Goal: Task Accomplishment & Management: Use online tool/utility

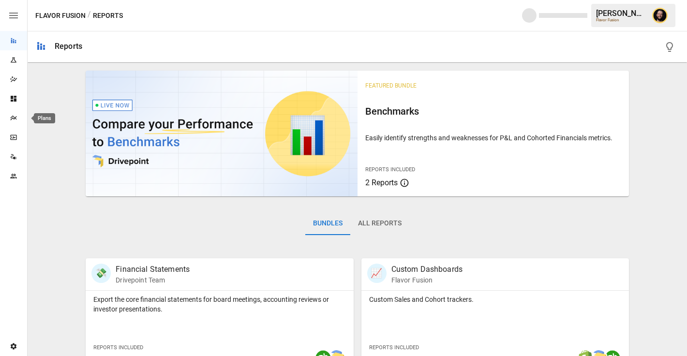
click at [14, 119] on icon "Plans" at bounding box center [13, 118] width 6 height 5
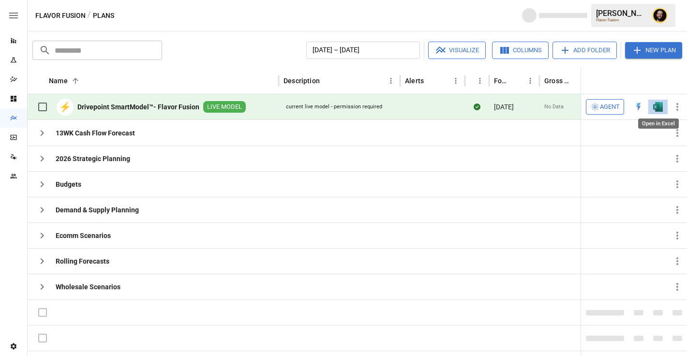
click at [656, 106] on img "Open in Excel" at bounding box center [658, 107] width 10 height 10
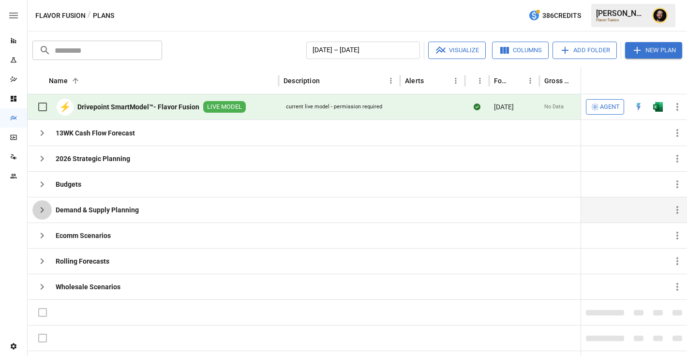
click at [40, 209] on icon "button" at bounding box center [42, 210] width 12 height 12
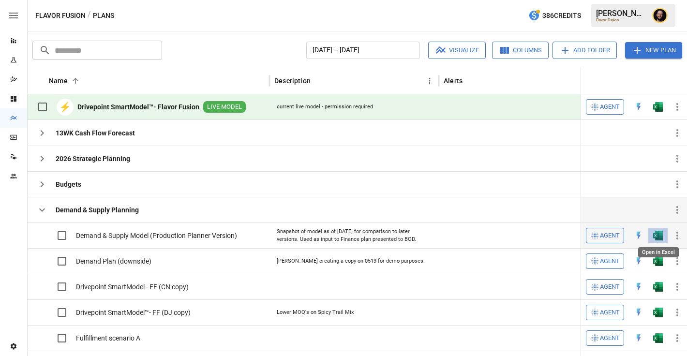
click at [653, 233] on img "Open in Excel" at bounding box center [658, 236] width 10 height 10
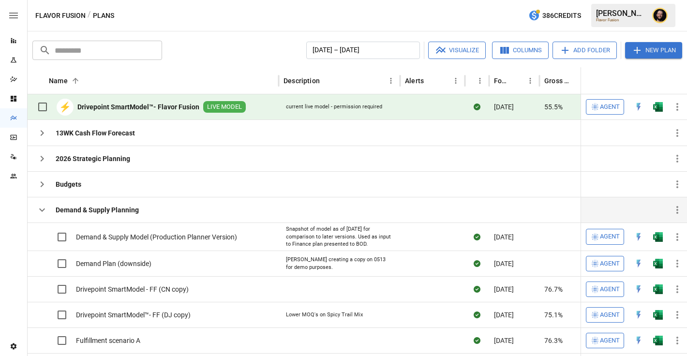
click at [611, 105] on span "Agent" at bounding box center [610, 107] width 20 height 11
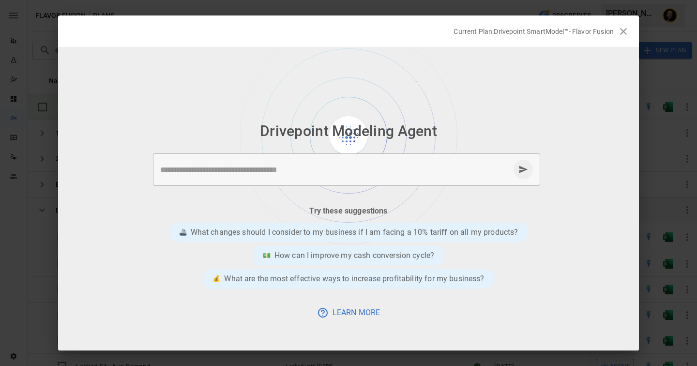
click at [622, 30] on icon "button" at bounding box center [623, 31] width 7 height 7
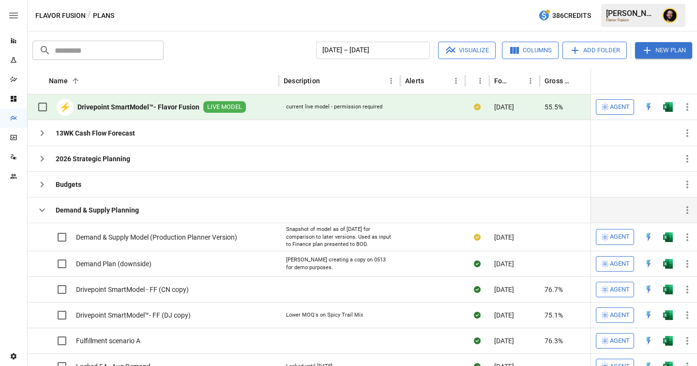
click at [44, 210] on icon "button" at bounding box center [42, 210] width 12 height 12
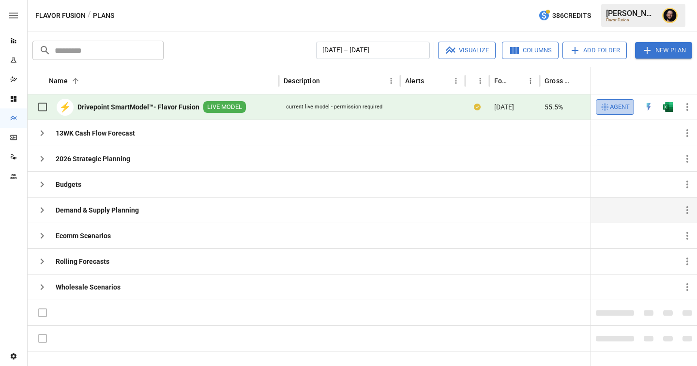
click at [623, 108] on span "Agent" at bounding box center [620, 107] width 20 height 11
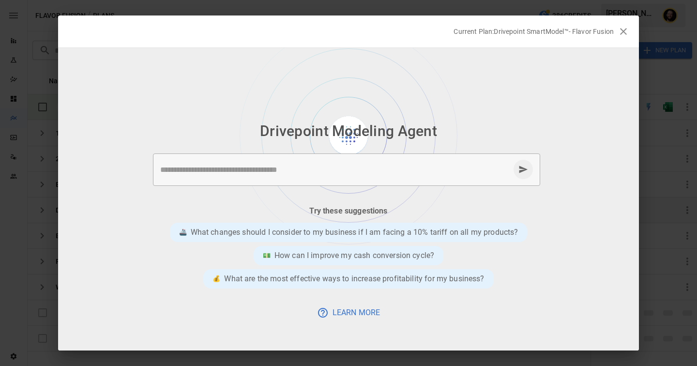
click at [272, 173] on textarea at bounding box center [334, 169] width 349 height 11
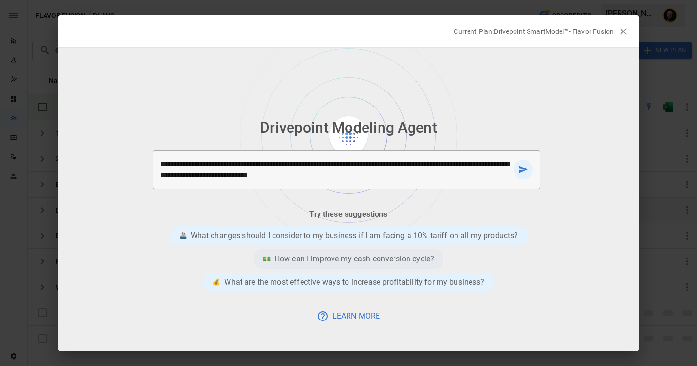
type textarea "**********"
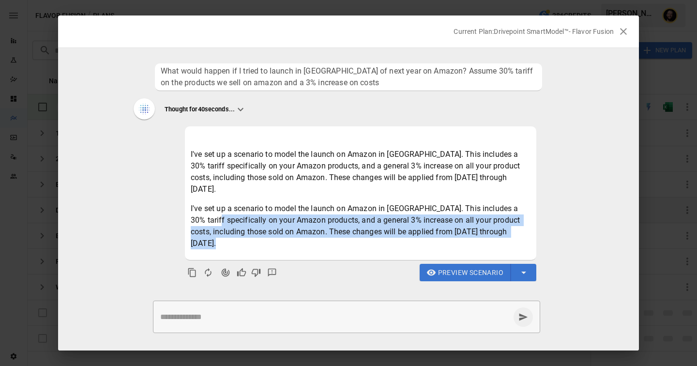
drag, startPoint x: 220, startPoint y: 214, endPoint x: 371, endPoint y: 239, distance: 152.5
click at [371, 239] on p "I've set up a scenario to model the launch on Amazon in [GEOGRAPHIC_DATA]. This…" at bounding box center [361, 226] width 340 height 46
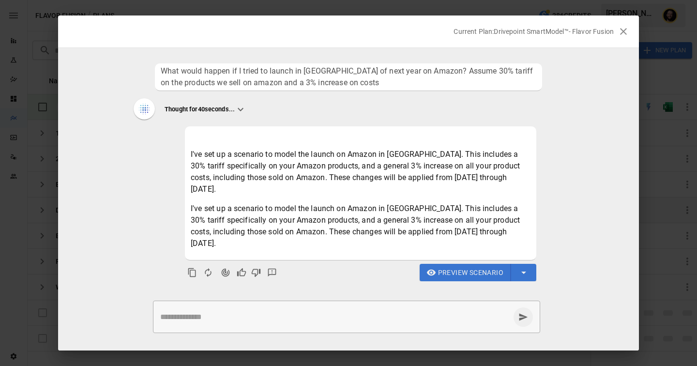
click at [276, 311] on textarea at bounding box center [334, 316] width 349 height 11
click at [463, 272] on span "Preview Scenario" at bounding box center [470, 273] width 65 height 12
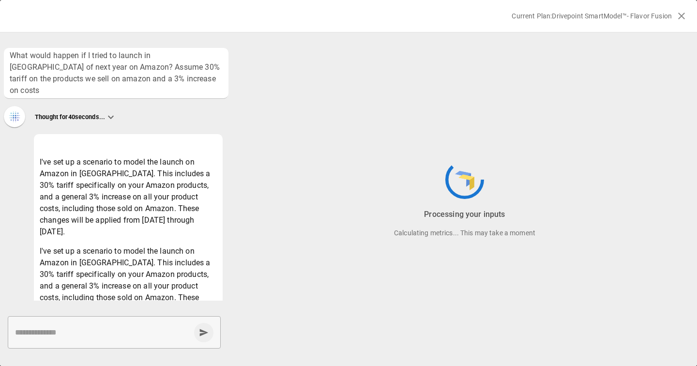
scroll to position [71, 0]
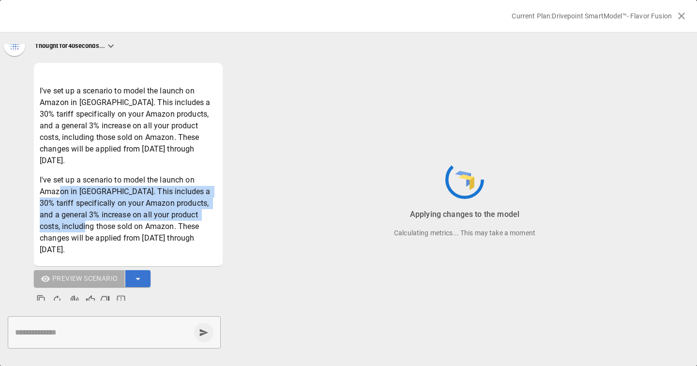
drag, startPoint x: 104, startPoint y: 219, endPoint x: 60, endPoint y: 183, distance: 56.5
click at [60, 183] on p "I've set up a scenario to model the launch on Amazon in [GEOGRAPHIC_DATA]. This…" at bounding box center [128, 214] width 177 height 81
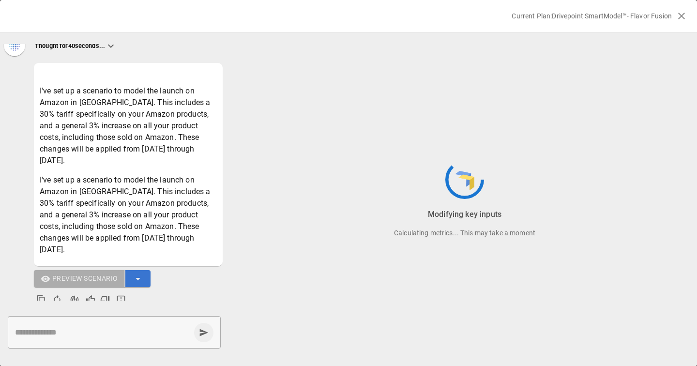
click at [290, 229] on p "Calculating metrics... This may take a moment" at bounding box center [464, 233] width 465 height 10
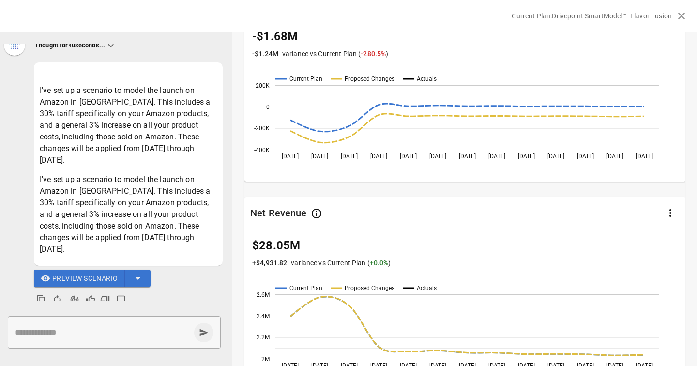
scroll to position [0, 0]
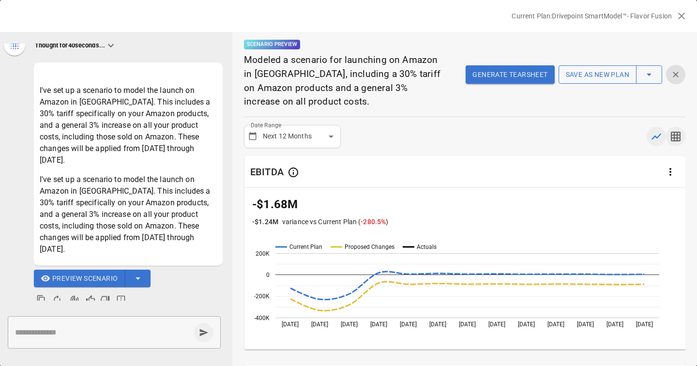
click at [681, 138] on icon "button" at bounding box center [676, 137] width 12 height 12
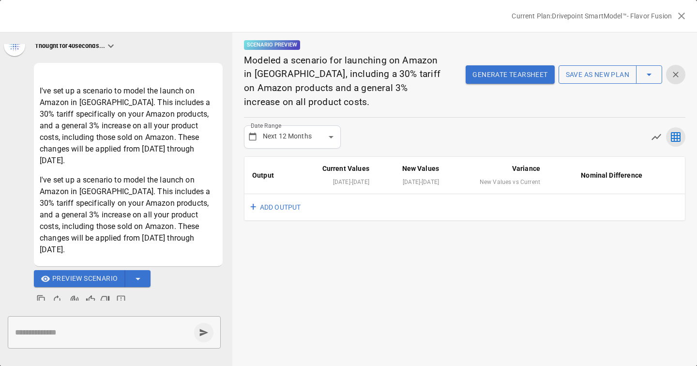
scroll to position [71, 0]
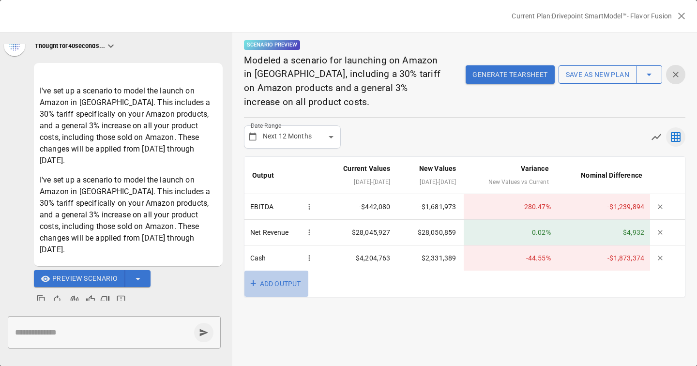
click at [280, 280] on button "+ ADD OUTPUT" at bounding box center [276, 283] width 64 height 27
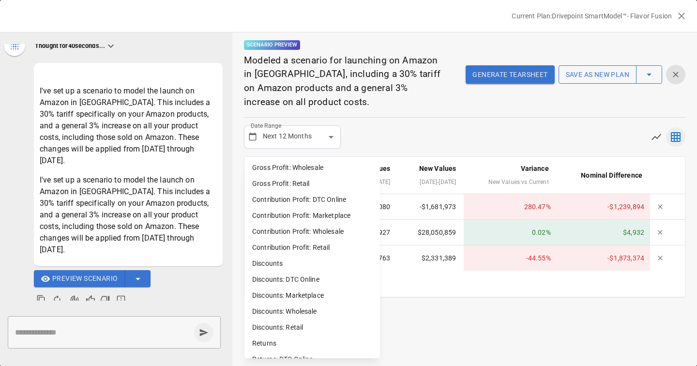
scroll to position [360, 0]
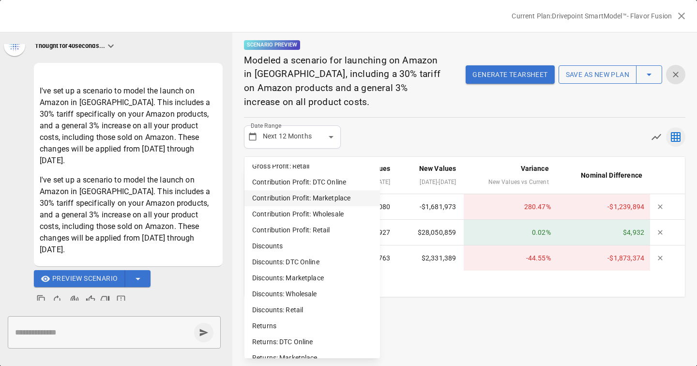
click at [316, 195] on li "Contribution Profit: Marketplace" at bounding box center [311, 198] width 135 height 16
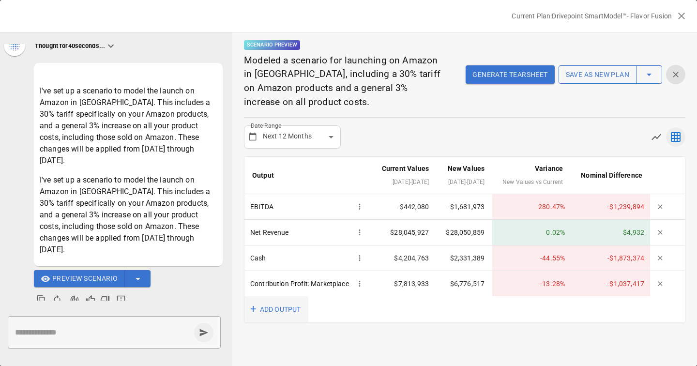
click at [270, 323] on button "+ ADD OUTPUT" at bounding box center [276, 309] width 64 height 27
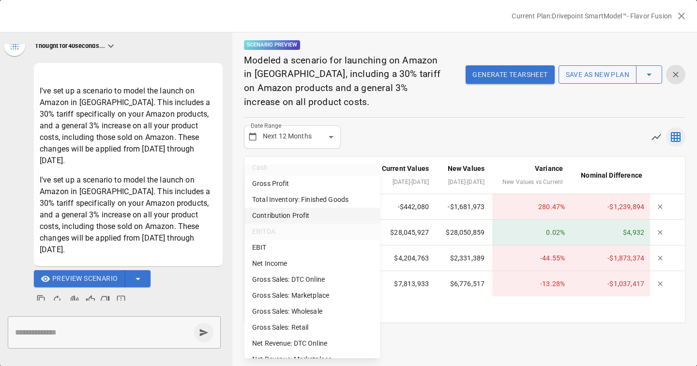
scroll to position [98, 0]
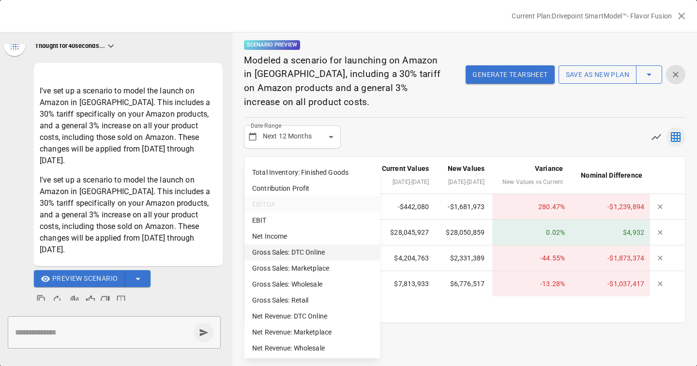
click at [289, 248] on li "Gross Sales: DTC Online" at bounding box center [311, 252] width 135 height 16
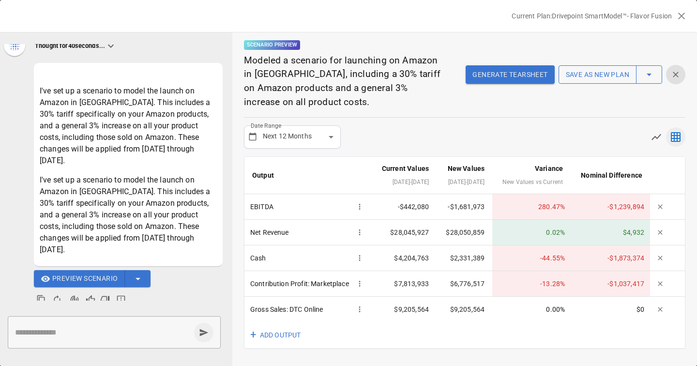
scroll to position [0, 0]
click at [269, 348] on button "+ ADD OUTPUT" at bounding box center [276, 335] width 64 height 27
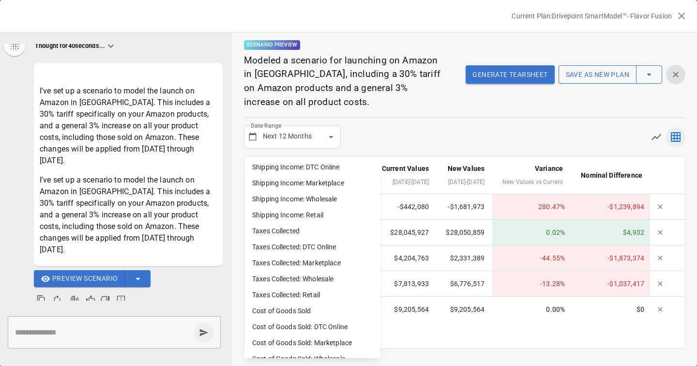
scroll to position [659, 0]
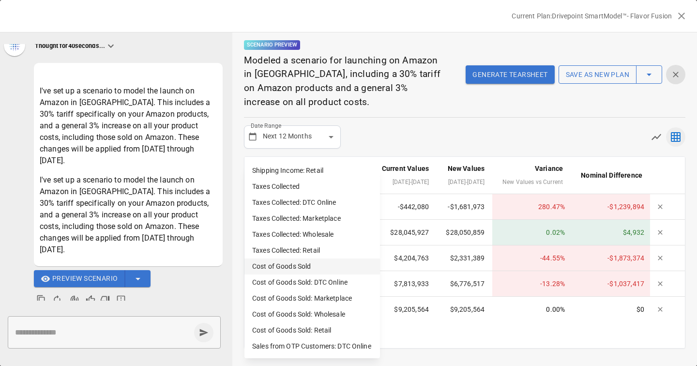
click at [296, 265] on li "Cost of Goods Sold" at bounding box center [311, 266] width 135 height 16
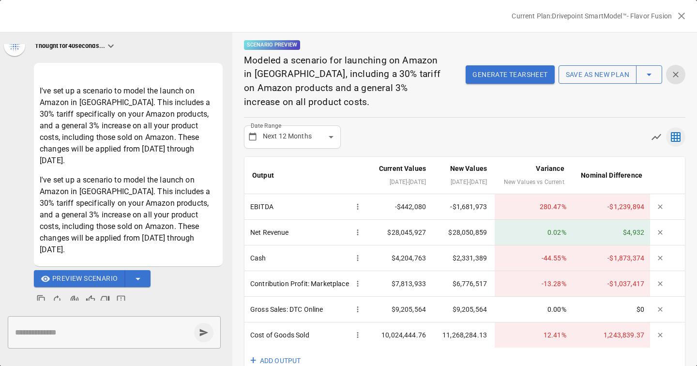
scroll to position [37, 0]
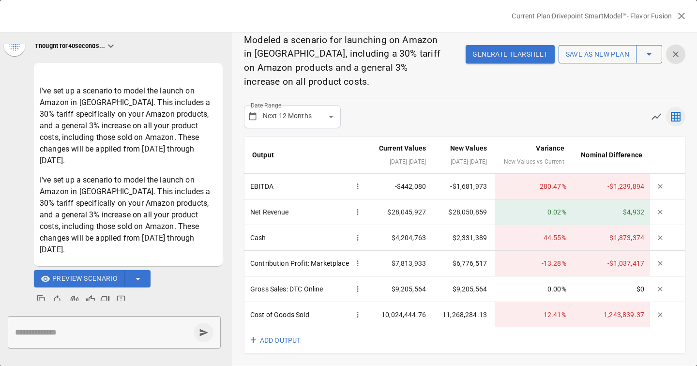
click at [536, 45] on button "Generate Tearsheet" at bounding box center [510, 54] width 89 height 18
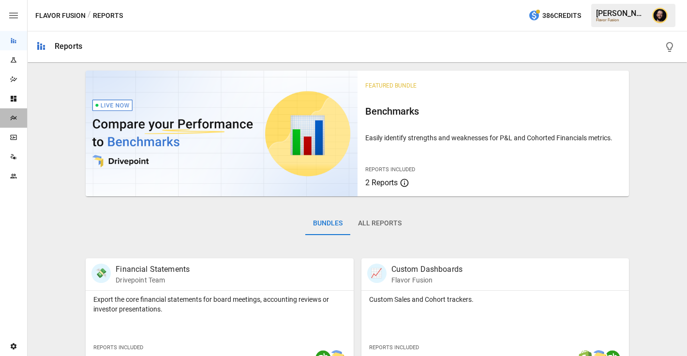
click at [13, 124] on div "Plans" at bounding box center [13, 117] width 27 height 19
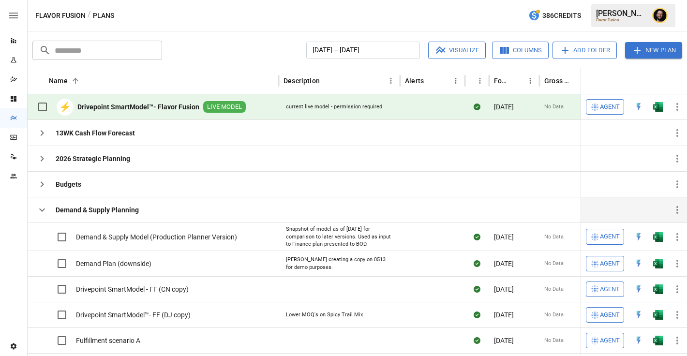
click at [44, 210] on icon "button" at bounding box center [42, 210] width 12 height 12
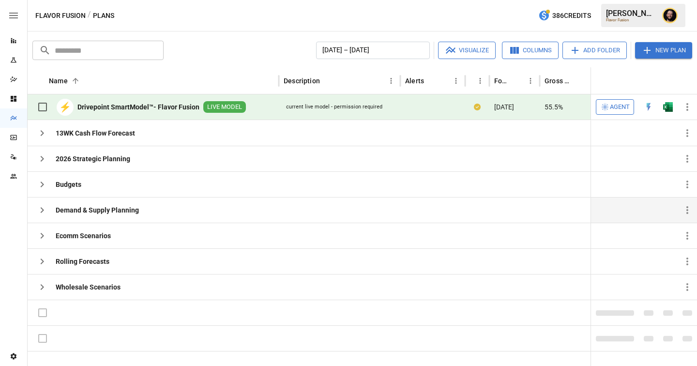
click at [16, 39] on icon "Reports" at bounding box center [14, 41] width 8 height 8
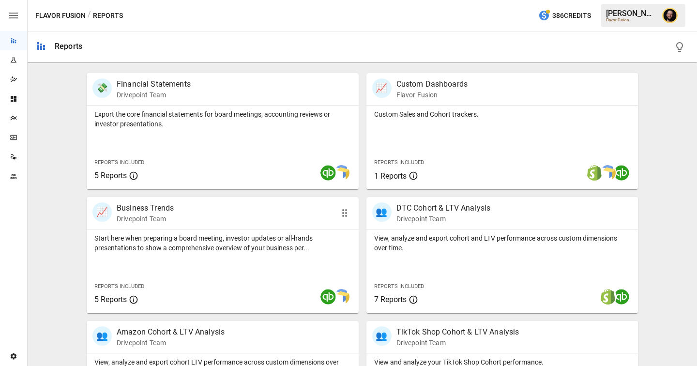
scroll to position [311, 0]
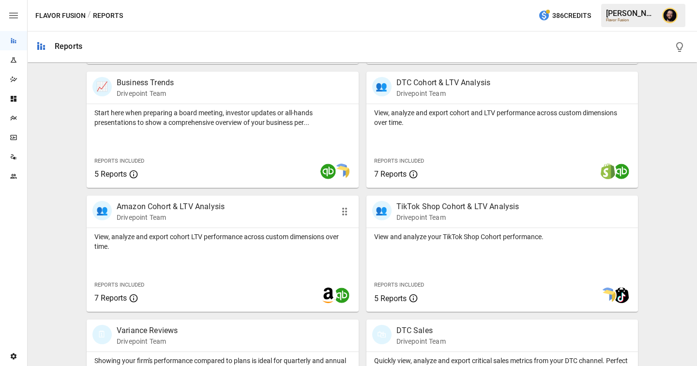
click at [303, 232] on p "View, analyze and export cohort LTV performance across custom dimensions over t…" at bounding box center [222, 241] width 256 height 19
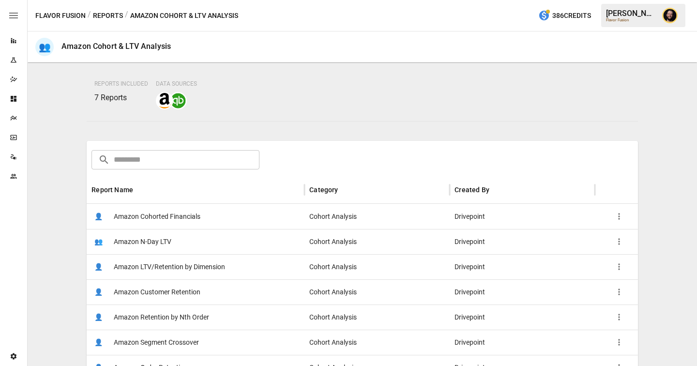
scroll to position [90, 0]
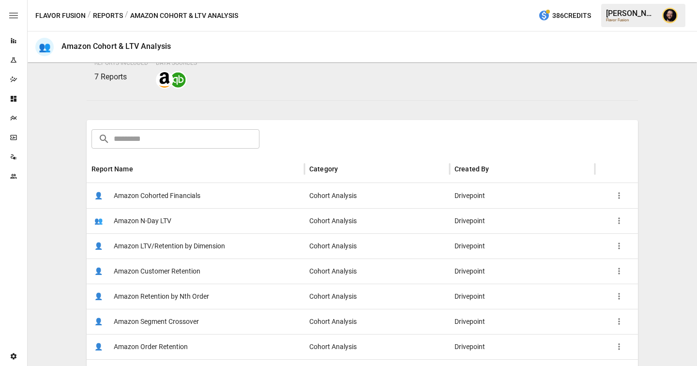
click at [196, 244] on span "Amazon LTV/Retention by Dimension" at bounding box center [169, 246] width 111 height 25
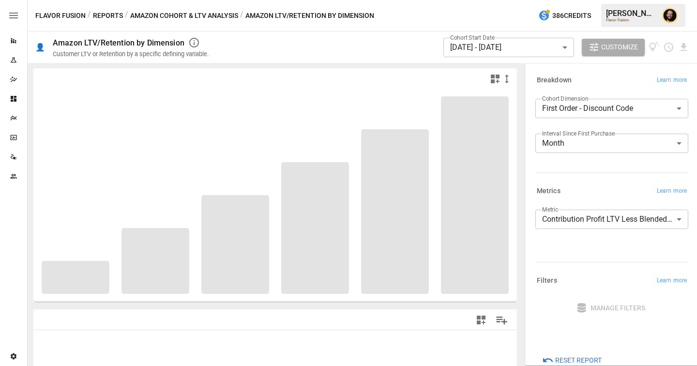
click at [608, 0] on body "**********" at bounding box center [348, 0] width 697 height 0
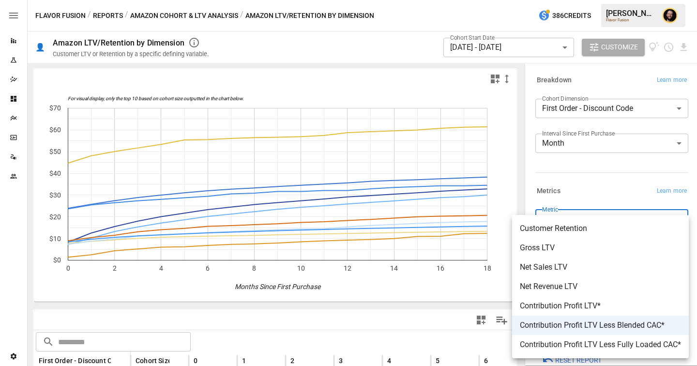
click at [106, 16] on div at bounding box center [348, 183] width 697 height 366
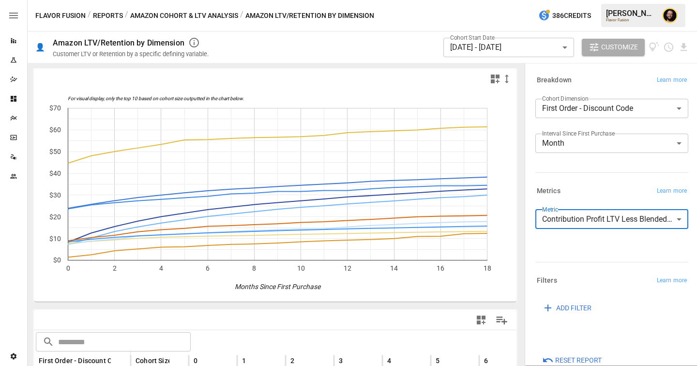
click at [111, 15] on button "Reports" at bounding box center [108, 16] width 30 height 12
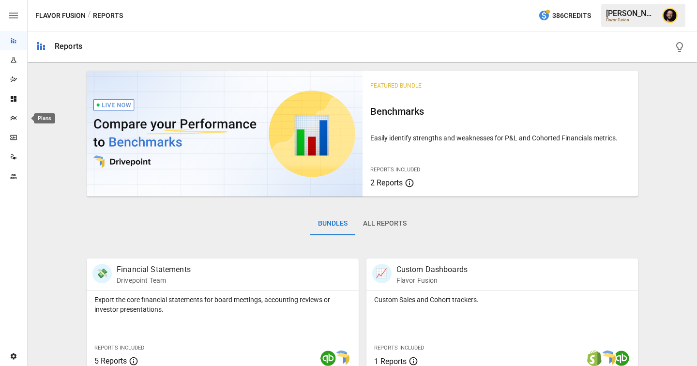
click at [10, 116] on icon "Plans" at bounding box center [14, 118] width 8 height 8
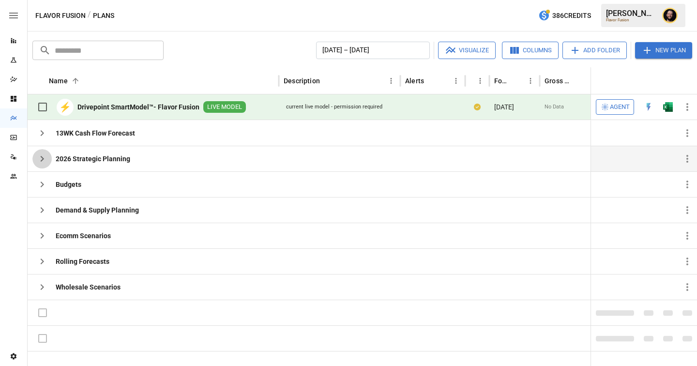
click at [44, 161] on icon "button" at bounding box center [42, 159] width 12 height 12
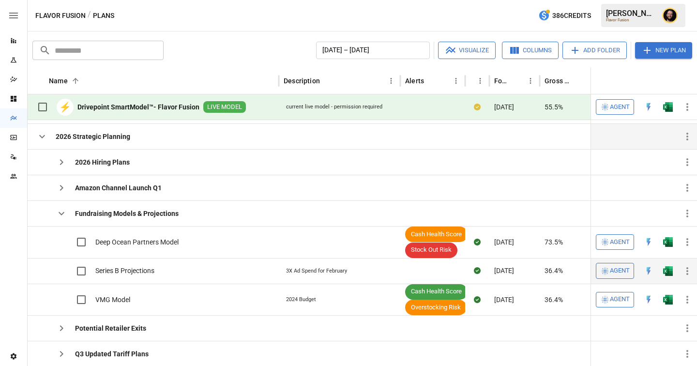
scroll to position [18, 0]
click at [60, 215] on icon "button" at bounding box center [62, 214] width 12 height 12
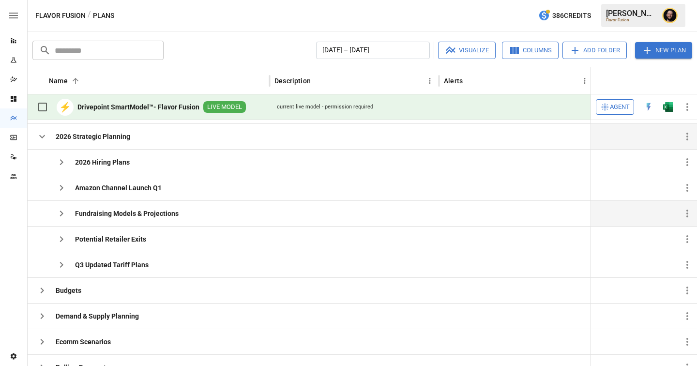
click at [60, 214] on icon "button" at bounding box center [61, 213] width 3 height 6
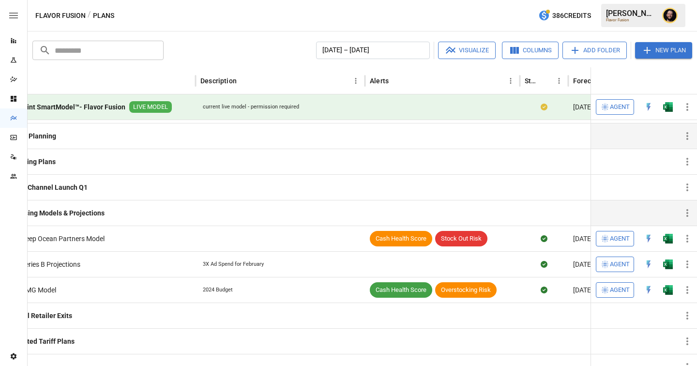
scroll to position [0, 0]
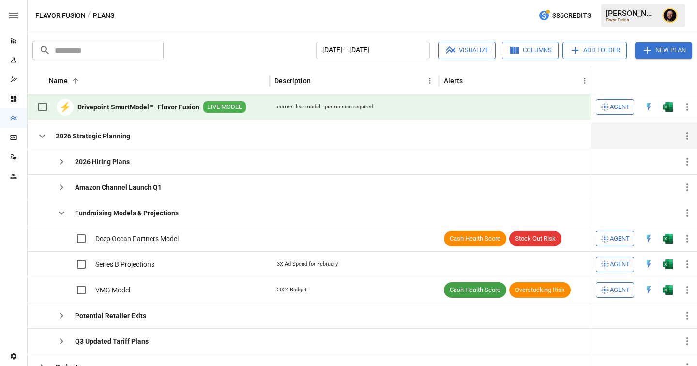
click at [45, 137] on icon "button" at bounding box center [42, 136] width 12 height 12
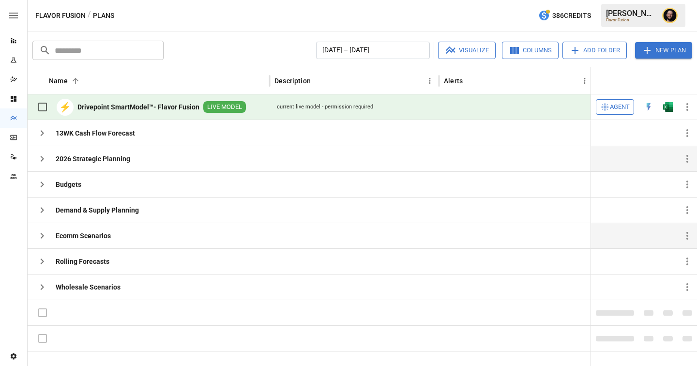
click at [43, 238] on icon "button" at bounding box center [42, 236] width 12 height 12
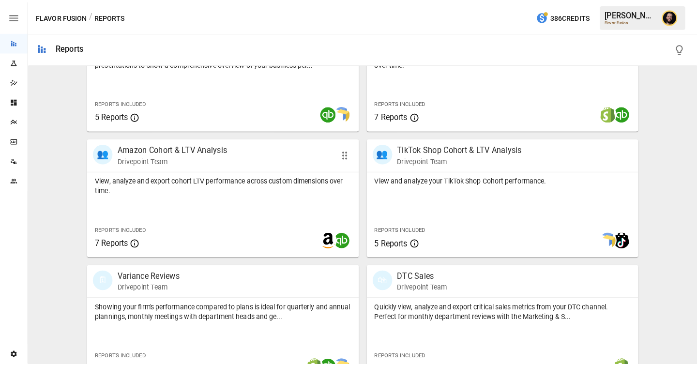
scroll to position [376, 0]
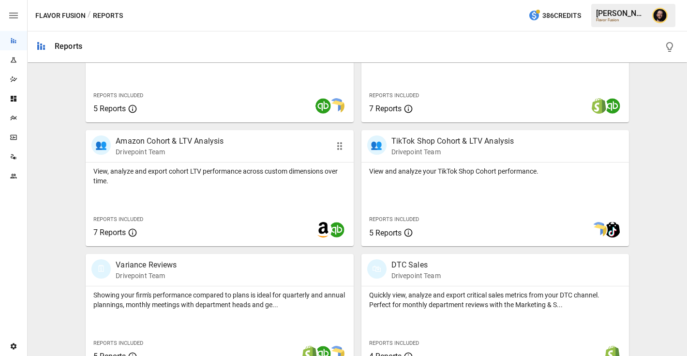
click at [199, 272] on div "🗓 Variance Reviews Drivepoint Team" at bounding box center [197, 269] width 213 height 21
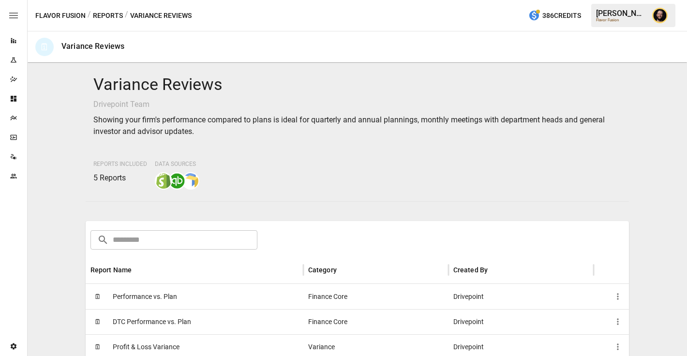
click at [181, 297] on div "🗓 Performance vs. Plan" at bounding box center [195, 296] width 218 height 25
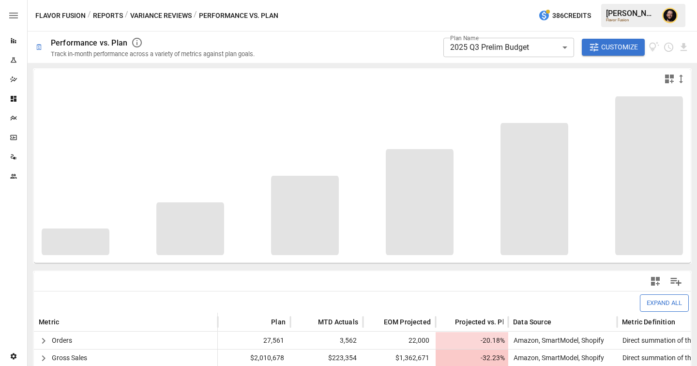
scroll to position [120, 0]
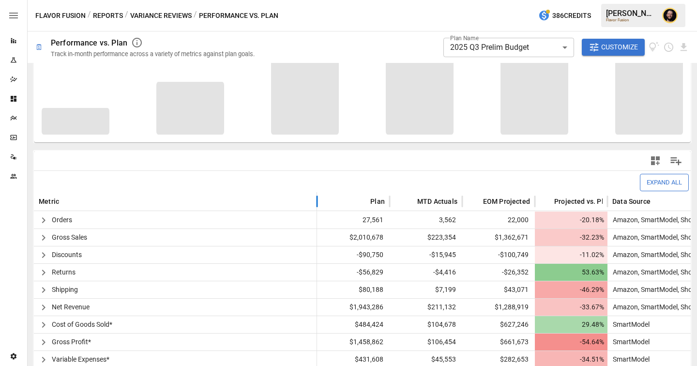
drag, startPoint x: 217, startPoint y: 197, endPoint x: 316, endPoint y: 197, distance: 99.2
click at [316, 197] on div at bounding box center [317, 201] width 5 height 19
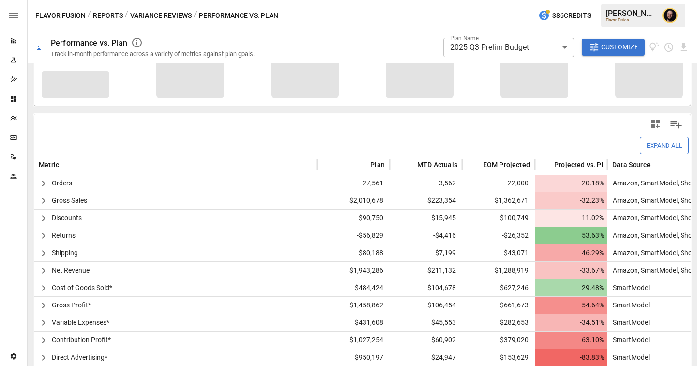
scroll to position [163, 0]
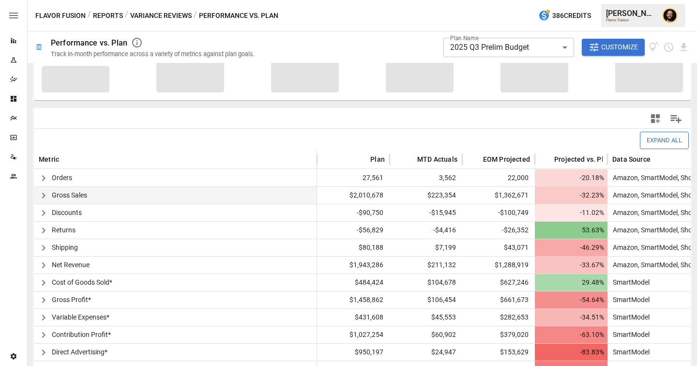
click at [46, 197] on icon "button" at bounding box center [44, 196] width 12 height 12
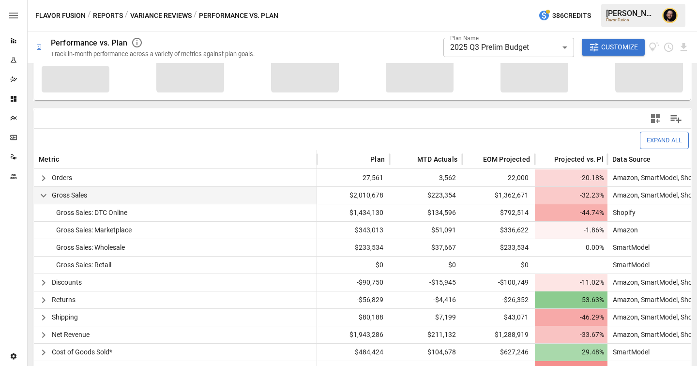
click at [45, 196] on icon "button" at bounding box center [44, 196] width 12 height 12
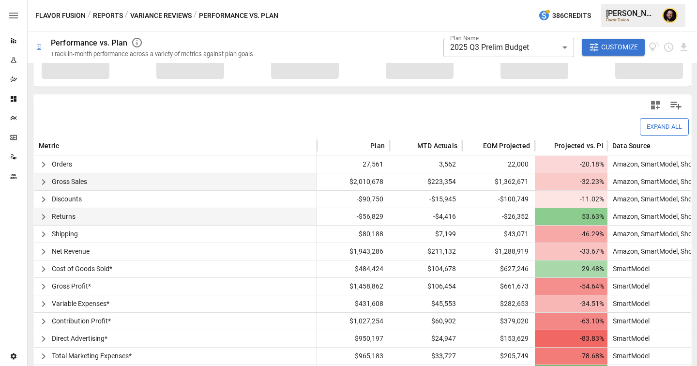
scroll to position [181, 0]
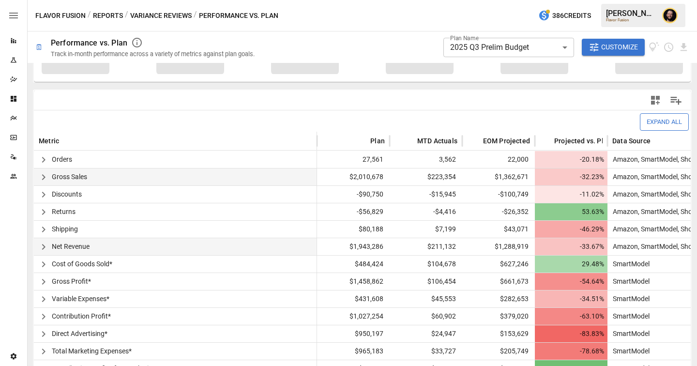
click at [43, 251] on icon "button" at bounding box center [44, 247] width 12 height 12
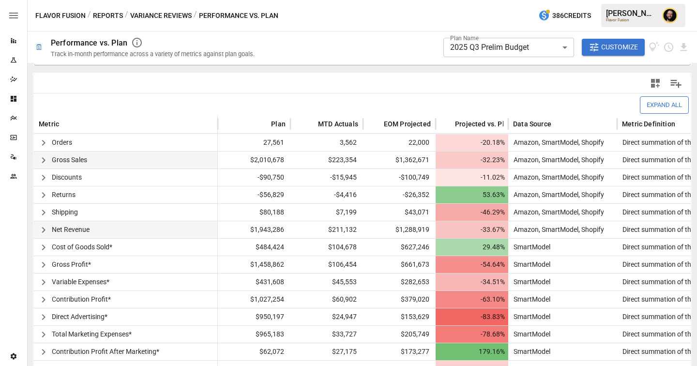
scroll to position [229, 0]
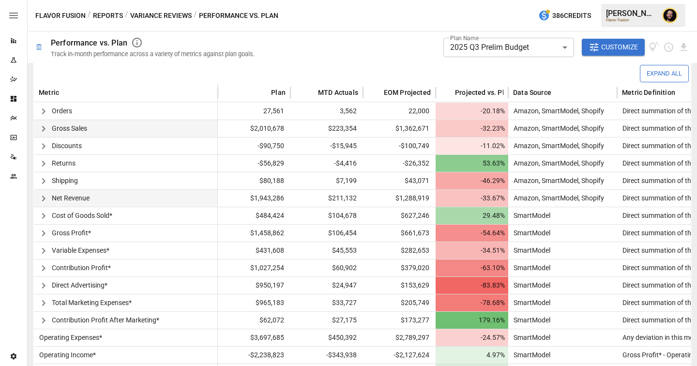
click at [18, 45] on div "Reports" at bounding box center [13, 40] width 27 height 19
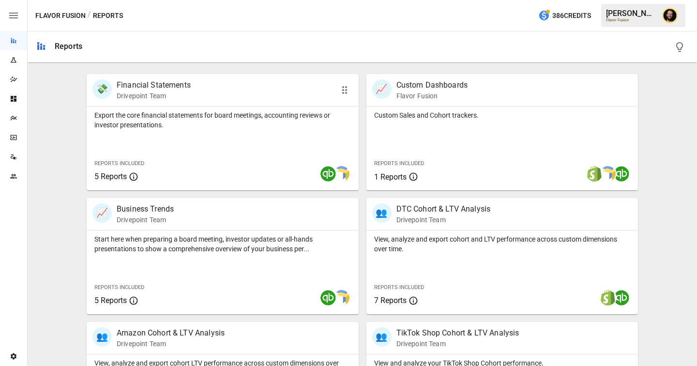
scroll to position [284, 0]
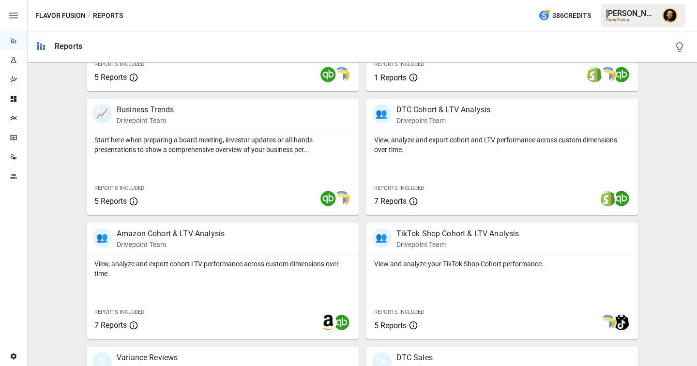
click at [14, 120] on icon "Plans" at bounding box center [14, 118] width 8 height 8
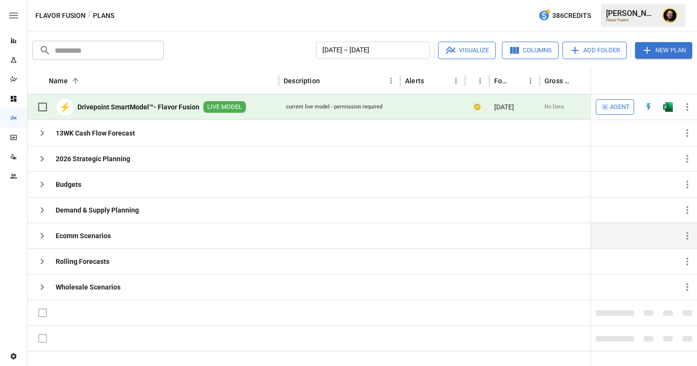
click at [41, 235] on icon "button" at bounding box center [42, 236] width 12 height 12
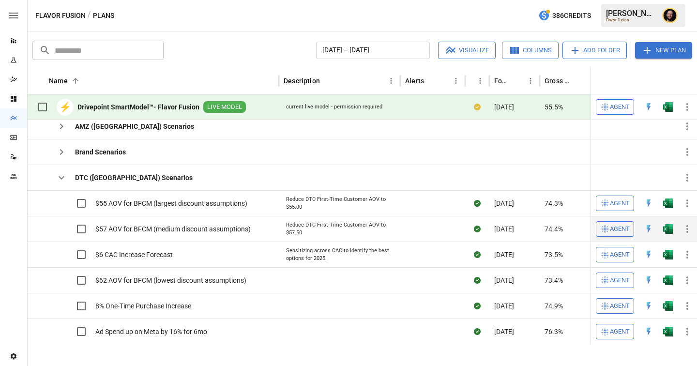
scroll to position [15, 0]
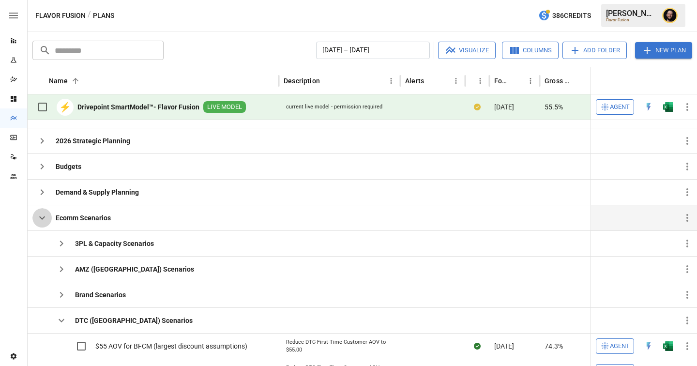
click at [46, 214] on icon "button" at bounding box center [42, 218] width 12 height 12
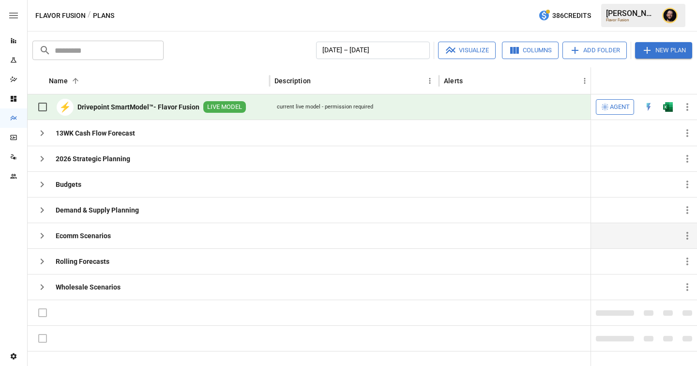
click at [615, 105] on span "Agent" at bounding box center [620, 107] width 20 height 11
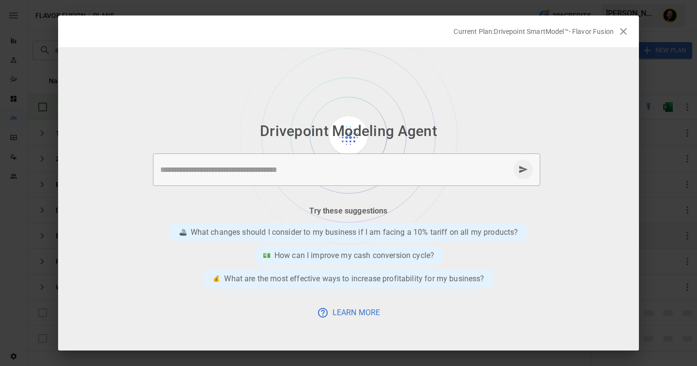
click at [626, 37] on icon "button" at bounding box center [623, 32] width 12 height 12
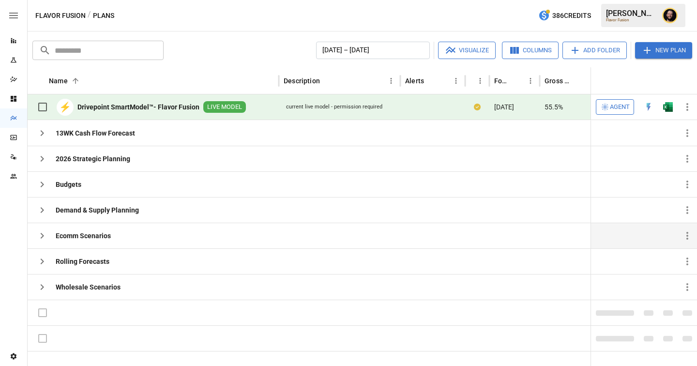
click at [666, 21] on img "Ciaran Nugent" at bounding box center [669, 15] width 15 height 15
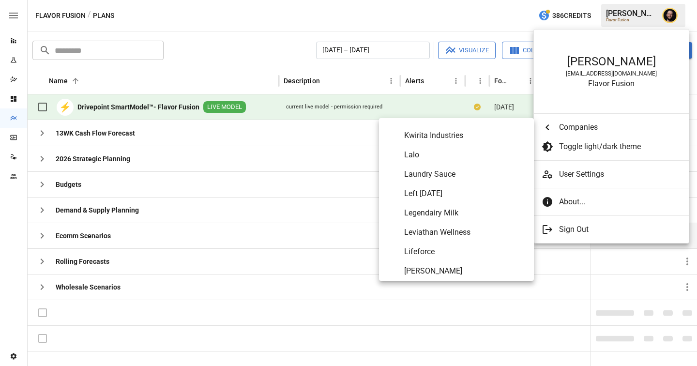
scroll to position [3081, 0]
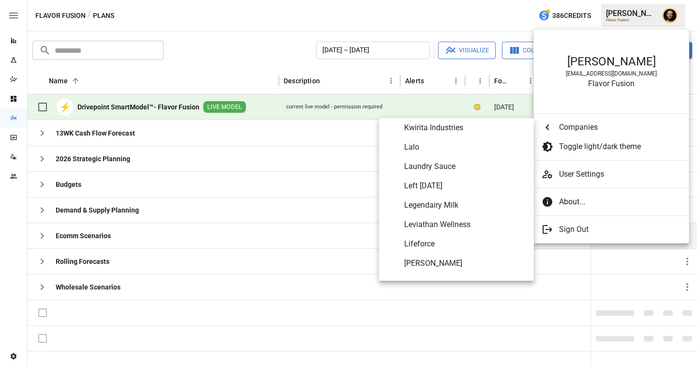
click at [414, 210] on span "Legendairy Milk" at bounding box center [465, 205] width 122 height 12
